Goal: Transaction & Acquisition: Purchase product/service

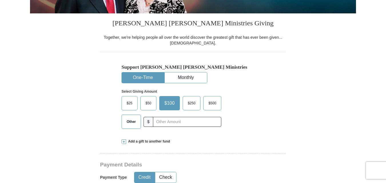
scroll to position [137, 0]
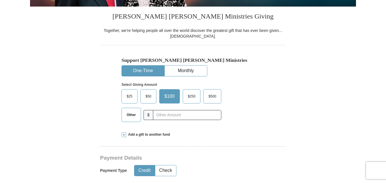
click at [130, 118] on span "Other" at bounding box center [131, 115] width 15 height 9
click at [0, 0] on input "Other" at bounding box center [0, 0] width 0 height 0
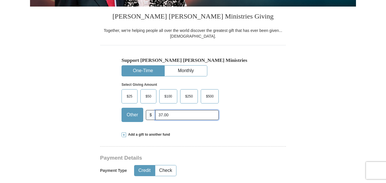
click at [160, 116] on input "37.00" at bounding box center [186, 115] width 63 height 10
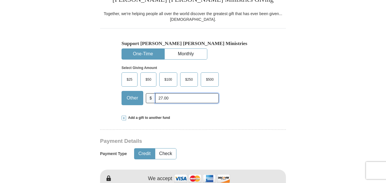
scroll to position [155, 0]
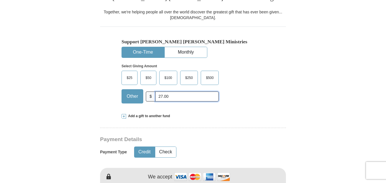
click at [181, 97] on input "27.00" at bounding box center [186, 97] width 63 height 10
type input "2"
click at [157, 117] on span "Add a gift to another fund" at bounding box center [148, 116] width 44 height 5
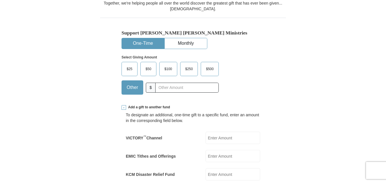
scroll to position [63, 0]
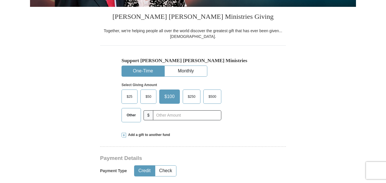
scroll to position [145, 0]
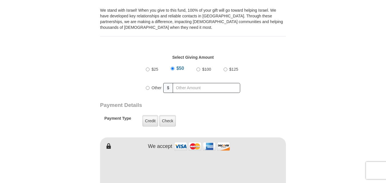
scroll to position [177, 0]
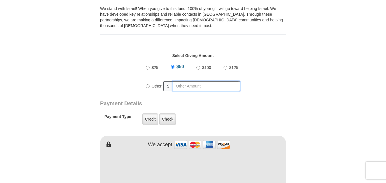
radio input "true"
click at [209, 87] on input "text" at bounding box center [207, 86] width 65 height 10
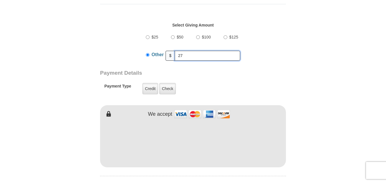
scroll to position [206, 0]
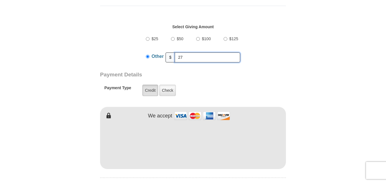
type input "27"
click at [147, 91] on label "Credit" at bounding box center [150, 90] width 16 height 11
click at [0, 0] on input "Credit" at bounding box center [0, 0] width 0 height 0
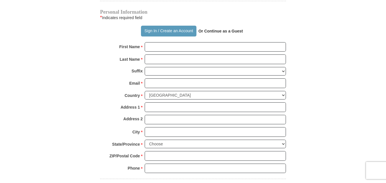
scroll to position [387, 0]
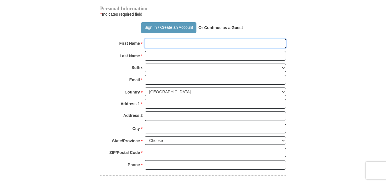
click at [178, 44] on input "First Name *" at bounding box center [215, 44] width 141 height 10
type input "Trina"
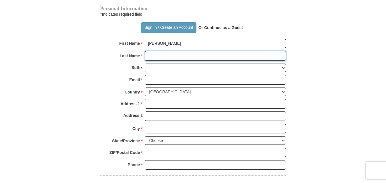
click at [165, 57] on input "Last Name *" at bounding box center [215, 56] width 141 height 10
type input "Cuff"
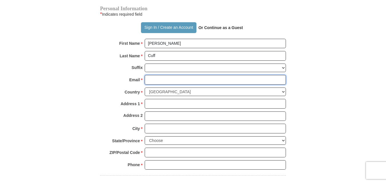
click at [155, 80] on input "Email *" at bounding box center [215, 80] width 141 height 10
type input "TrinaCuff1@gmail.com"
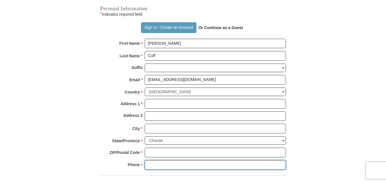
type input "8569385498"
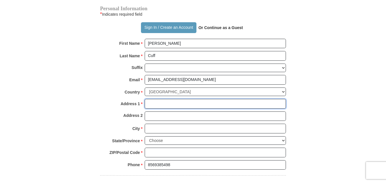
click at [170, 108] on input "Address 1 *" at bounding box center [215, 104] width 141 height 10
type input "1803 S. 17th Street"
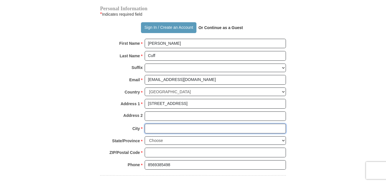
click at [160, 128] on input "City *" at bounding box center [215, 129] width 141 height 10
type input "Philadelphia"
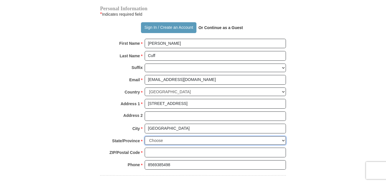
click at [283, 142] on select "Choose Alabama Alaska American Samoa Arizona Arkansas Armed Forces Americas Arm…" at bounding box center [215, 141] width 141 height 9
select select "PA"
click at [145, 137] on select "Choose Alabama Alaska American Samoa Arizona Arkansas Armed Forces Americas Arm…" at bounding box center [215, 141] width 141 height 9
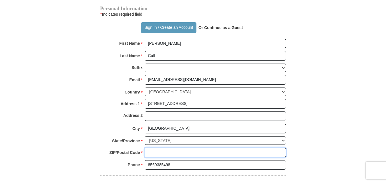
click at [175, 154] on input "ZIP/Postal Code *" at bounding box center [215, 153] width 141 height 10
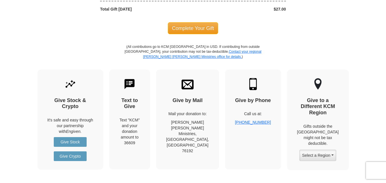
scroll to position [587, 0]
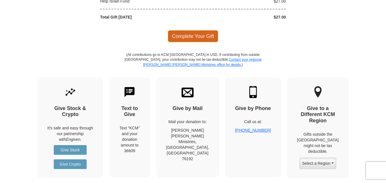
type input "19145"
click at [185, 33] on span "Complete Your Gift" at bounding box center [193, 36] width 51 height 12
